Goal: Task Accomplishment & Management: Use online tool/utility

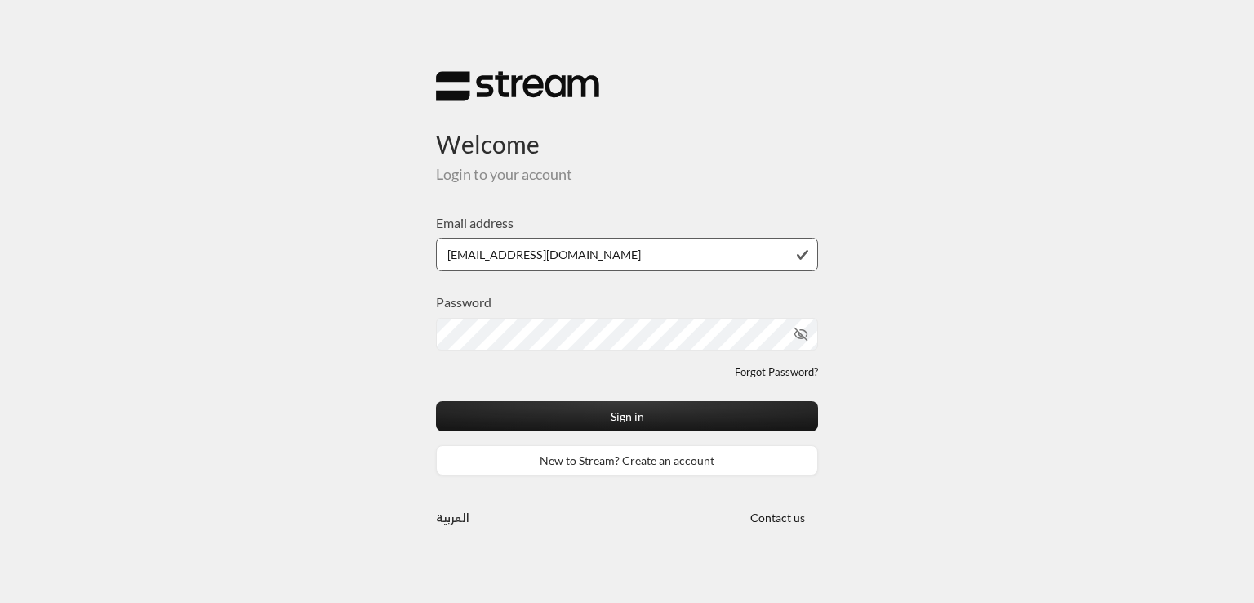
type input "[EMAIL_ADDRESS][DOMAIN_NAME]"
click at [782, 336] on icon "toggle password visibility" at bounding box center [784, 334] width 15 height 15
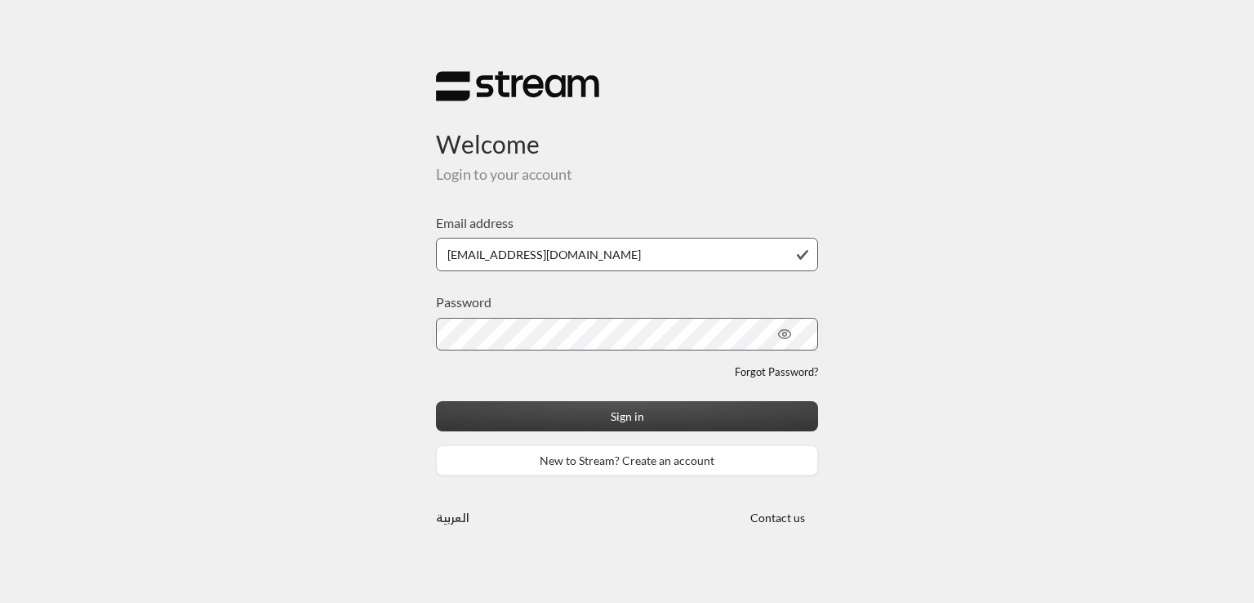
click at [610, 422] on button "Sign in" at bounding box center [627, 416] width 382 height 30
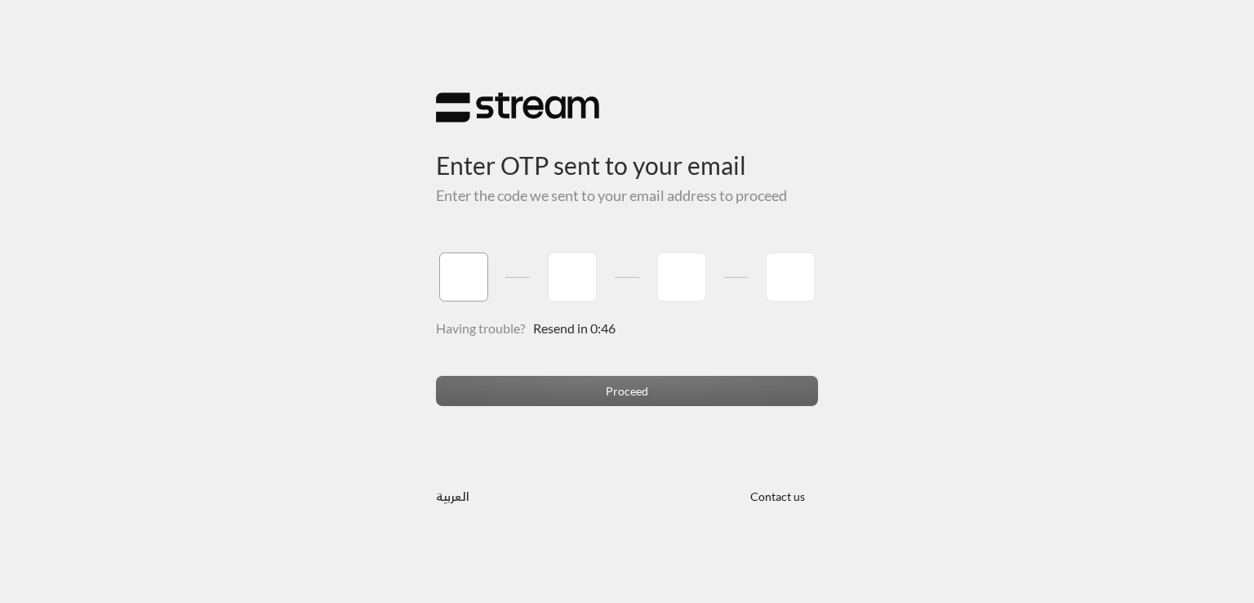
type input "0"
type input "6"
type input "8"
type input "3"
